Goal: Task Accomplishment & Management: Manage account settings

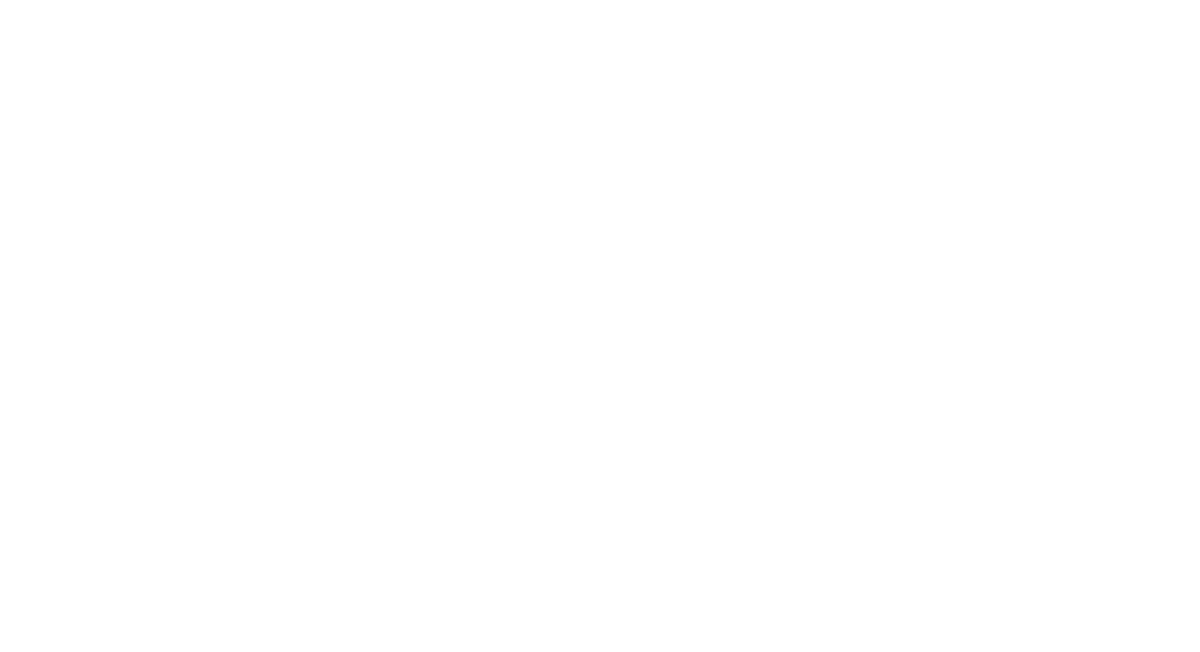
type input "**********"
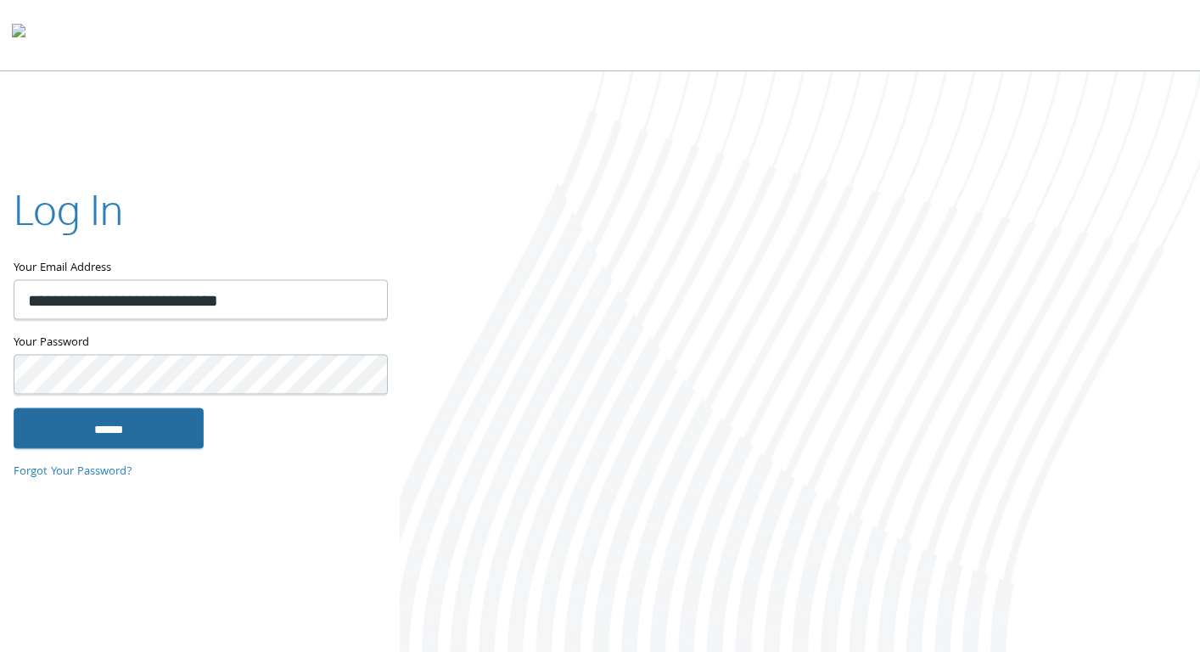
click at [101, 424] on input "******" at bounding box center [109, 428] width 190 height 41
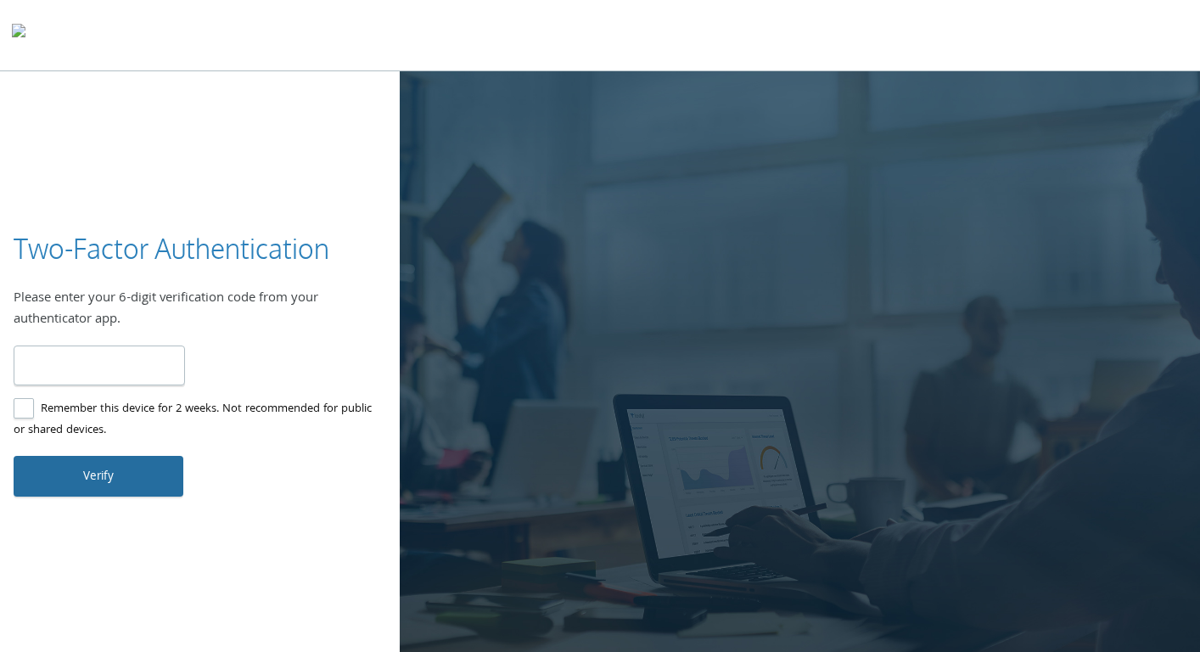
type input "******"
click at [72, 468] on button "Verify" at bounding box center [99, 476] width 170 height 41
